Goal: Task Accomplishment & Management: Use online tool/utility

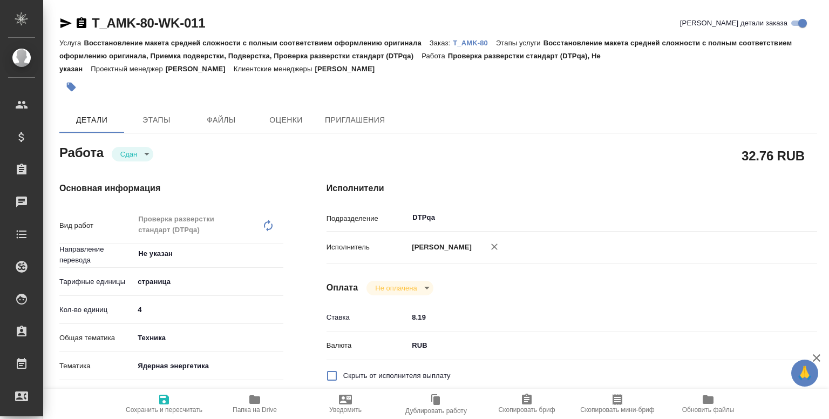
type textarea "x"
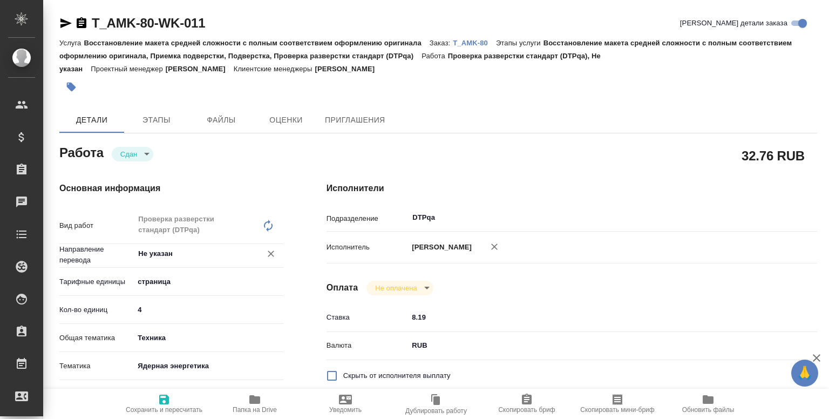
type textarea "x"
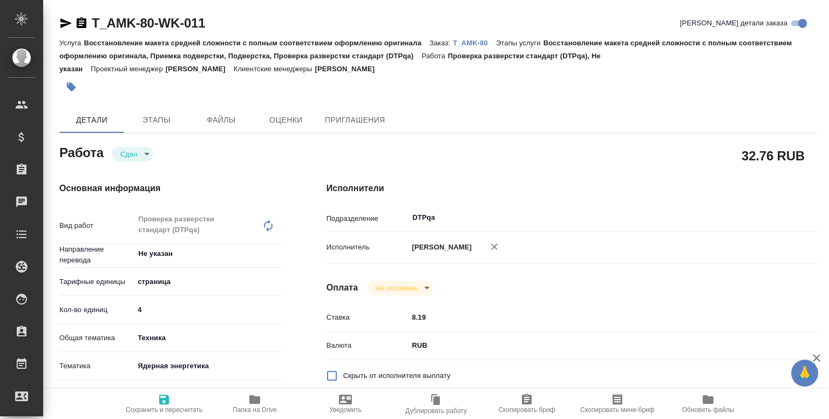
type textarea "x"
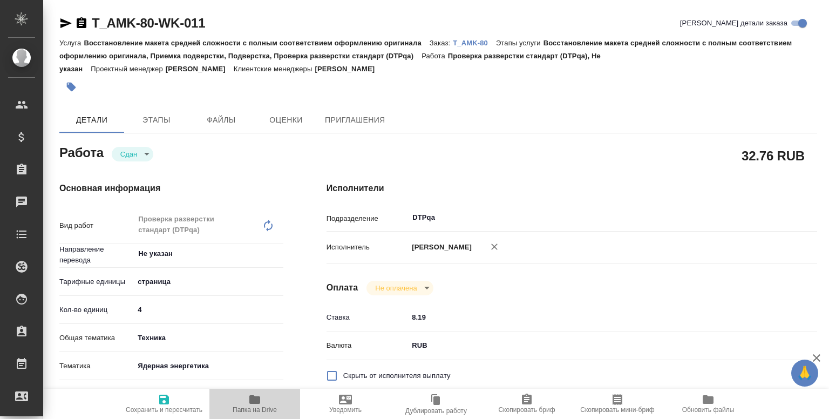
click at [253, 404] on icon "button" at bounding box center [254, 399] width 13 height 13
type textarea "x"
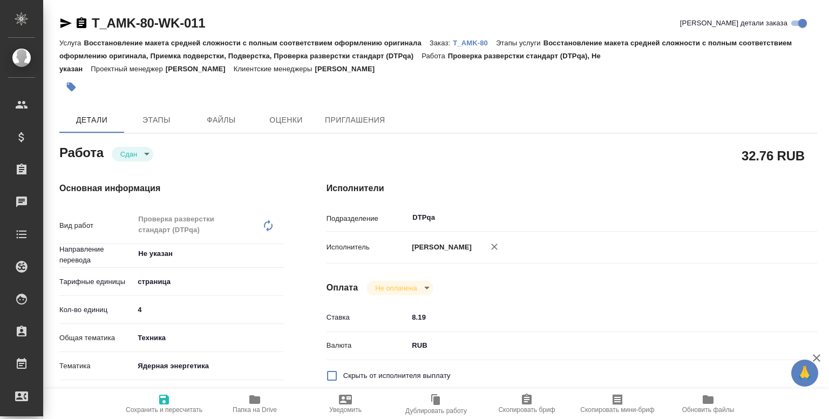
type textarea "x"
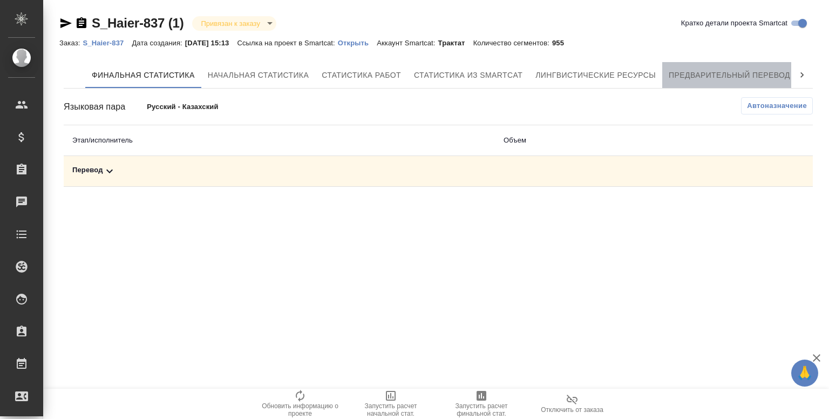
click at [753, 77] on span "Предварительный перевод" at bounding box center [729, 75] width 121 height 13
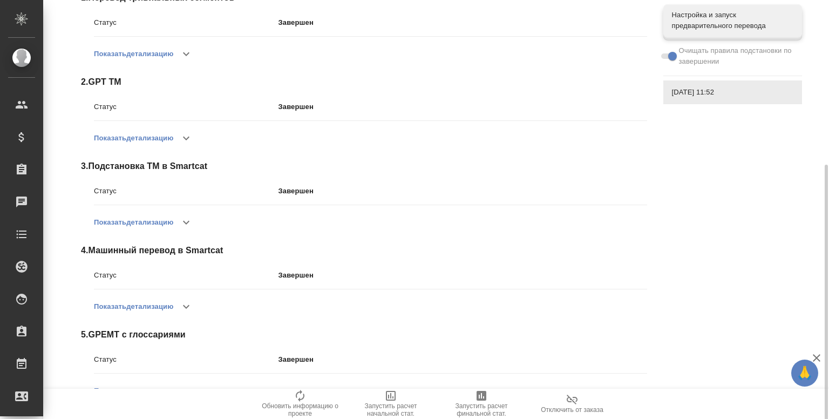
scroll to position [198, 0]
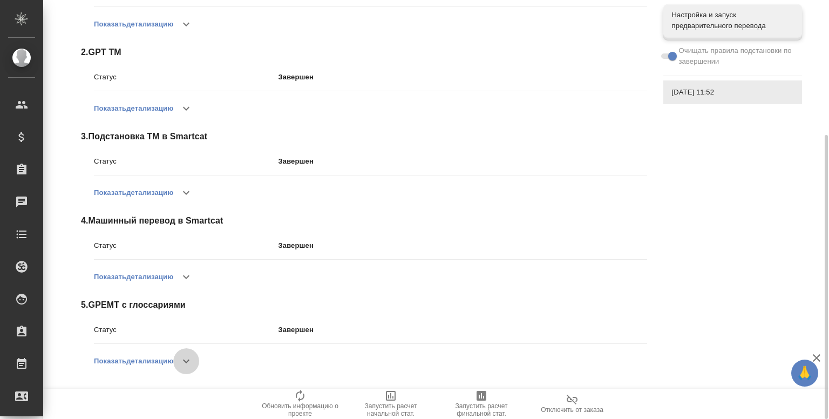
click at [192, 355] on icon "button" at bounding box center [186, 361] width 13 height 13
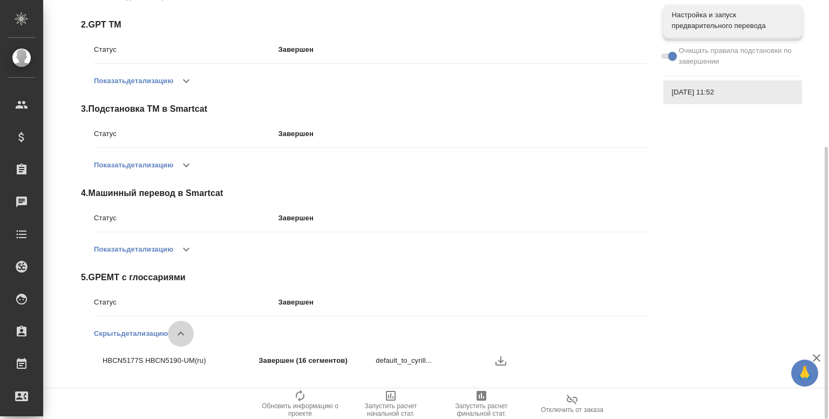
click at [184, 334] on icon "button" at bounding box center [181, 333] width 6 height 4
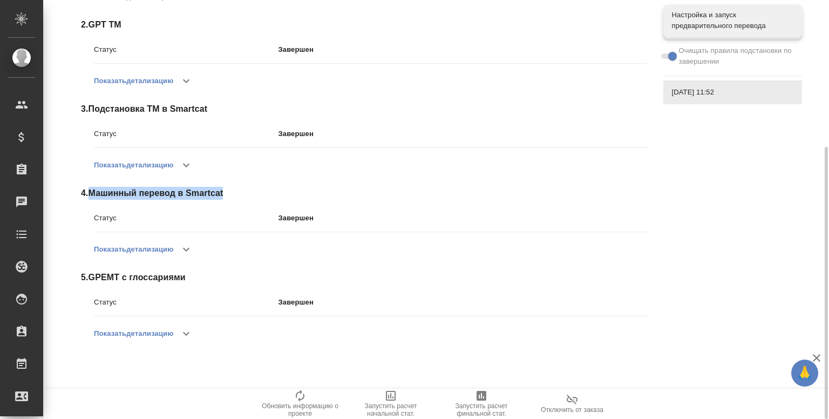
drag, startPoint x: 225, startPoint y: 192, endPoint x: 91, endPoint y: 193, distance: 133.3
click at [91, 193] on span "4 . Машинный перевод в Smartcat" at bounding box center [364, 193] width 566 height 13
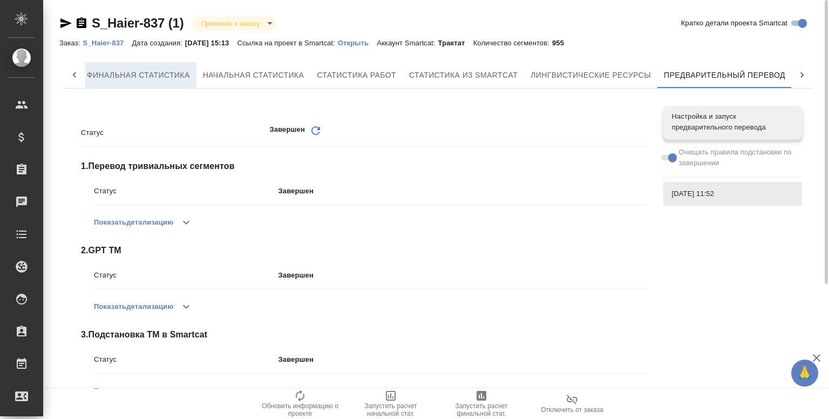
scroll to position [0, 0]
click at [132, 77] on span "Финальная статистика" at bounding box center [143, 75] width 103 height 13
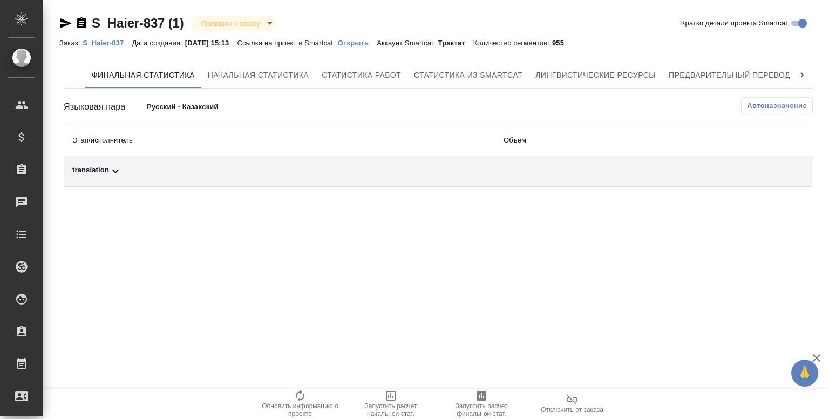
click at [118, 165] on icon at bounding box center [115, 171] width 13 height 13
click at [114, 167] on icon at bounding box center [115, 171] width 13 height 13
click at [114, 169] on icon at bounding box center [115, 171] width 13 height 13
click at [781, 104] on span "Автоназначение" at bounding box center [777, 105] width 60 height 11
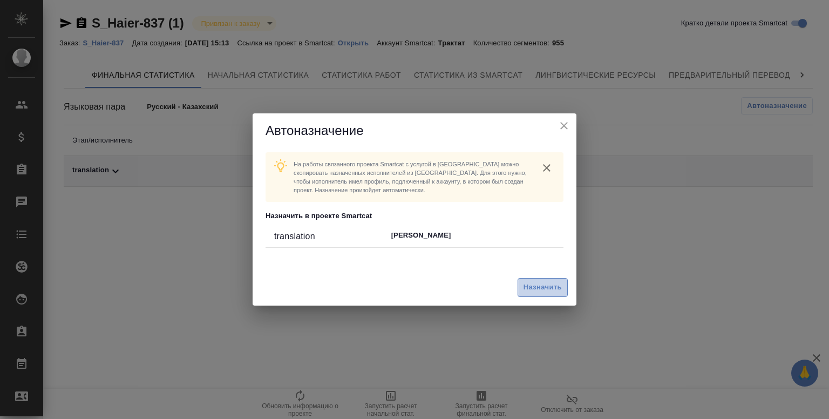
click at [549, 287] on span "Назначить" at bounding box center [543, 287] width 38 height 12
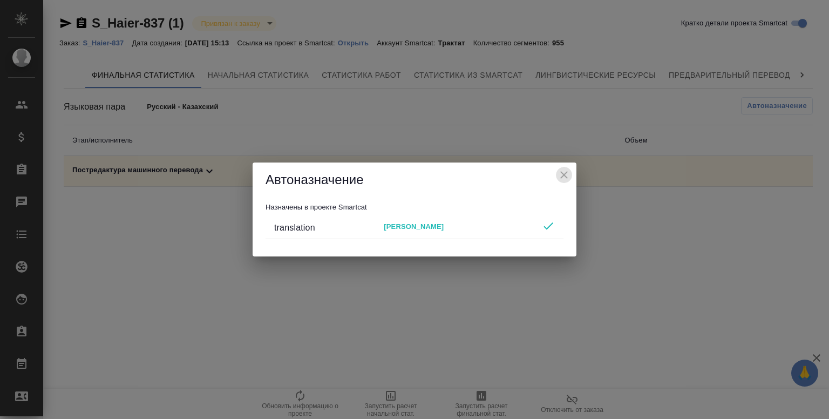
click at [562, 175] on icon "close" at bounding box center [564, 174] width 13 height 13
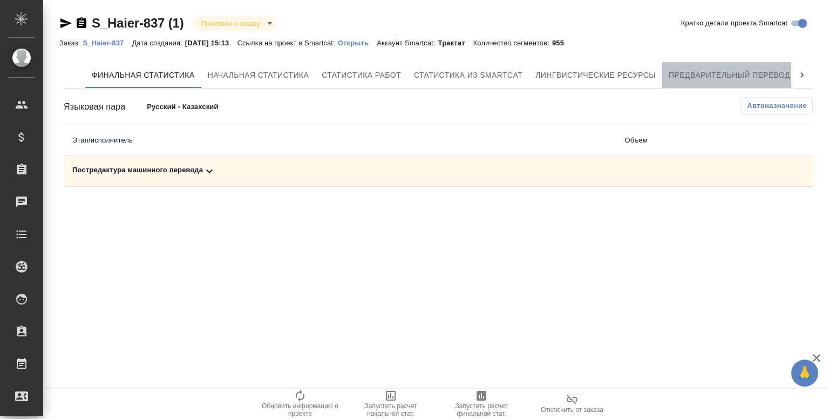
click at [689, 74] on span "Предварительный перевод" at bounding box center [729, 75] width 121 height 13
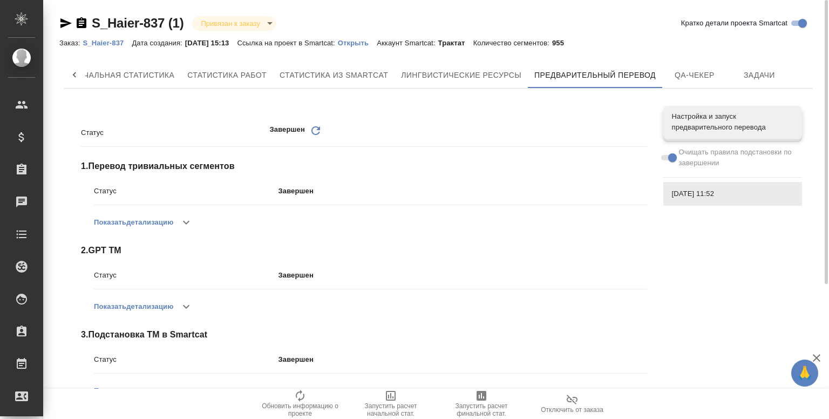
scroll to position [198, 0]
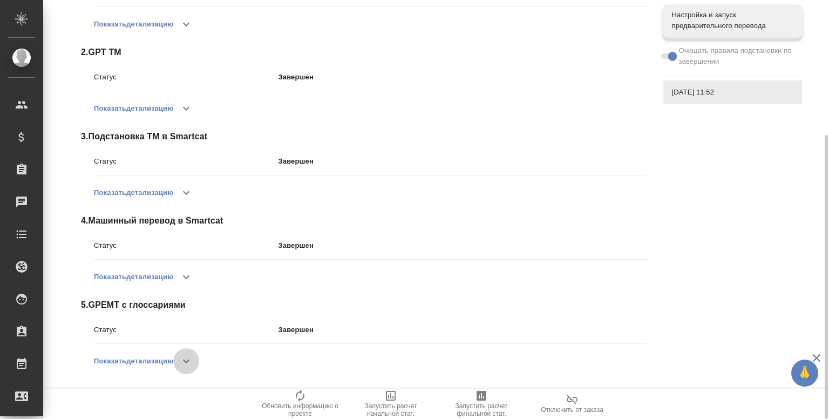
click at [190, 369] on button "button" at bounding box center [186, 361] width 26 height 26
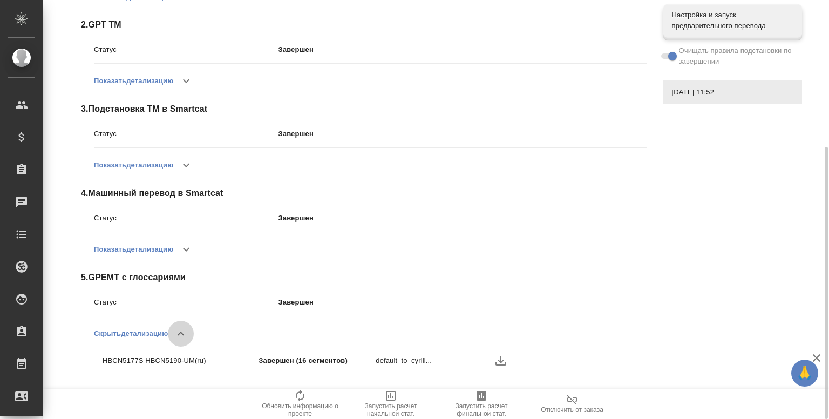
click at [181, 333] on icon "button" at bounding box center [180, 333] width 13 height 13
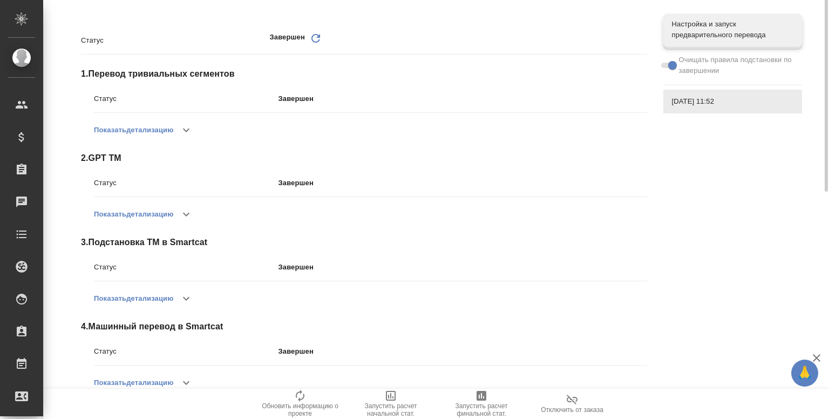
scroll to position [0, 0]
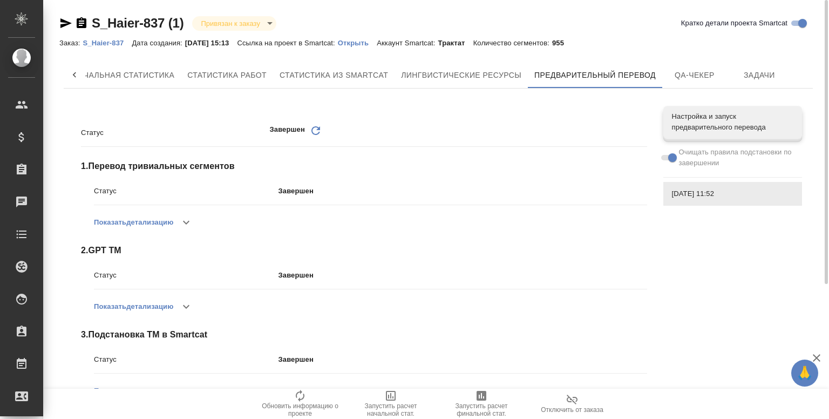
click at [367, 43] on p "Открыть" at bounding box center [357, 43] width 39 height 8
click at [368, 46] on p "Открыть" at bounding box center [357, 43] width 39 height 8
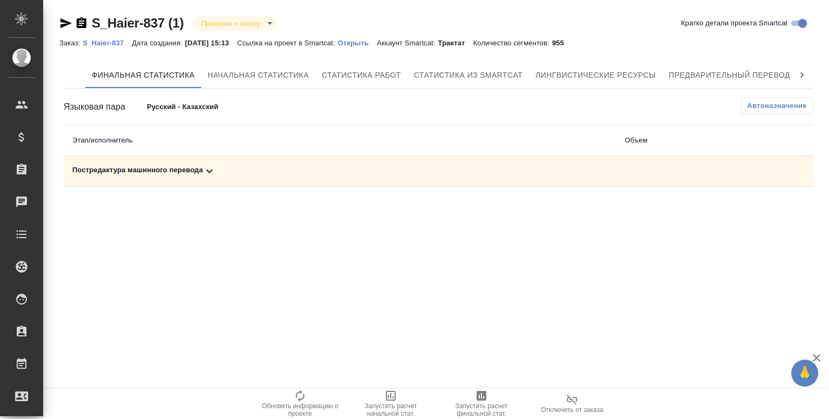
click at [210, 172] on icon at bounding box center [209, 172] width 6 height 4
click at [210, 172] on icon at bounding box center [209, 171] width 13 height 13
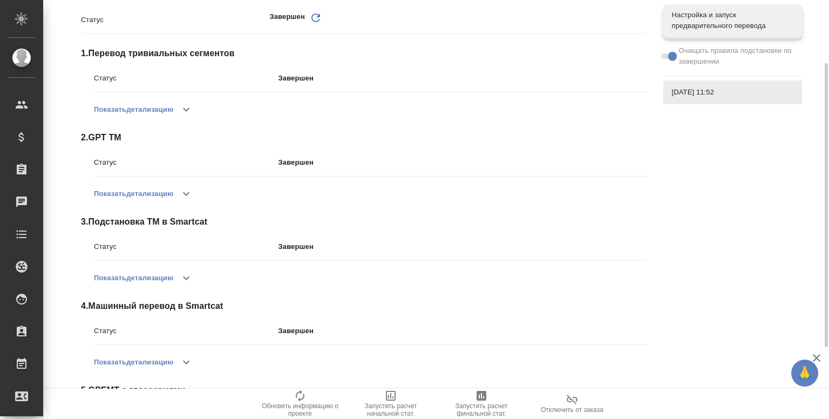
scroll to position [114, 0]
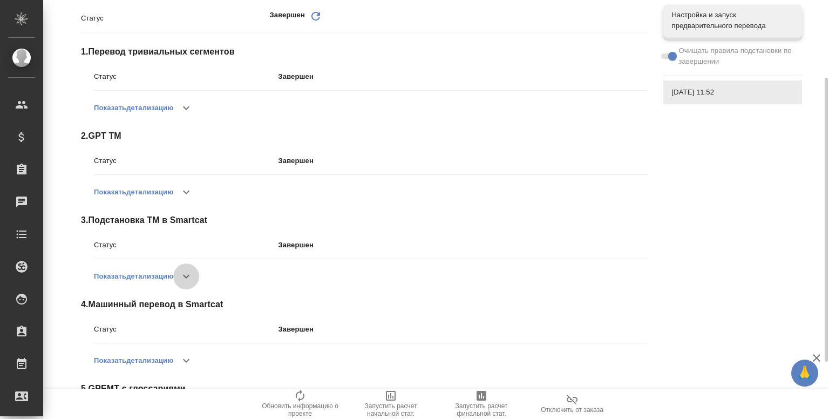
click at [186, 277] on icon "button" at bounding box center [186, 276] width 13 height 13
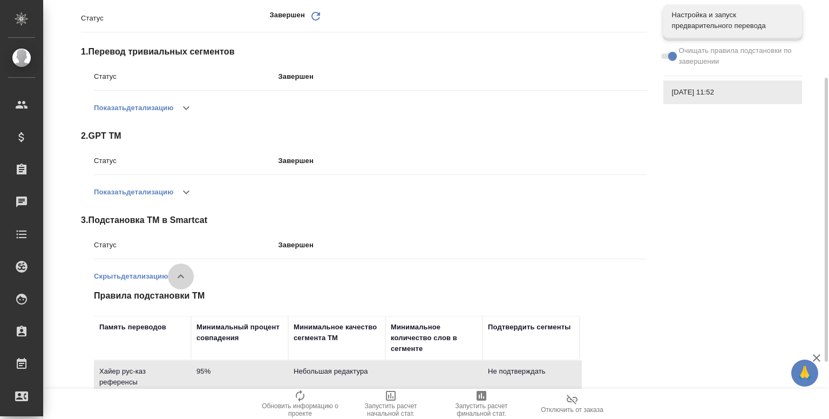
click at [186, 277] on icon "button" at bounding box center [180, 276] width 13 height 13
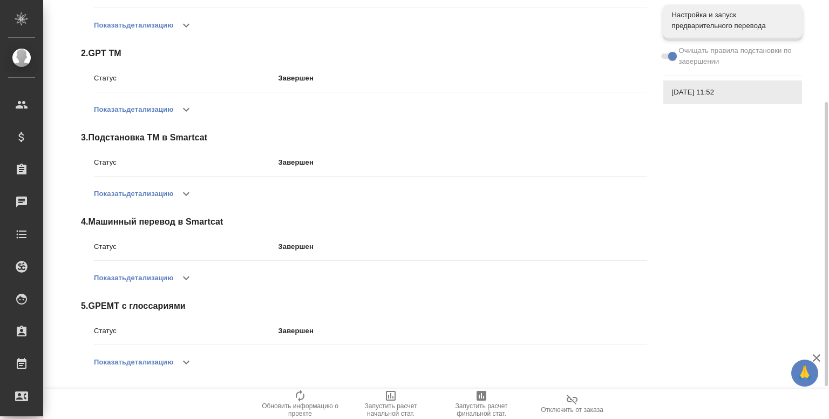
scroll to position [198, 0]
click at [183, 273] on icon "button" at bounding box center [186, 276] width 13 height 13
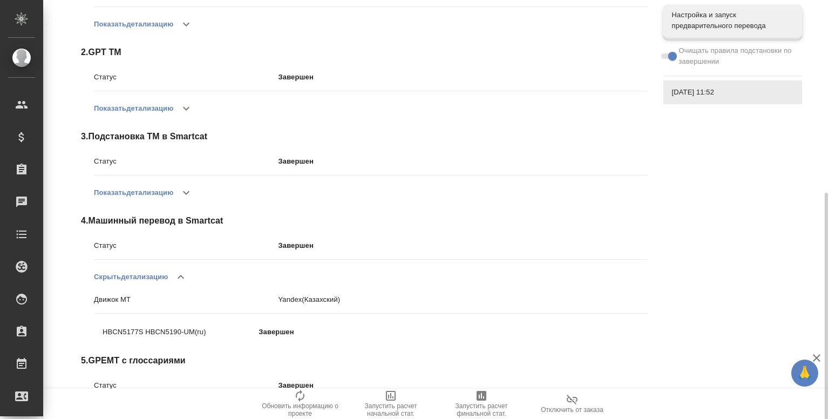
scroll to position [254, 0]
